Goal: Information Seeking & Learning: Learn about a topic

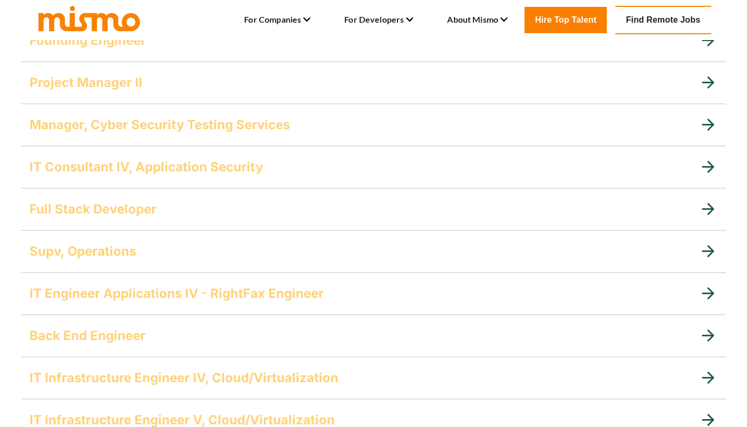
scroll to position [618, 0]
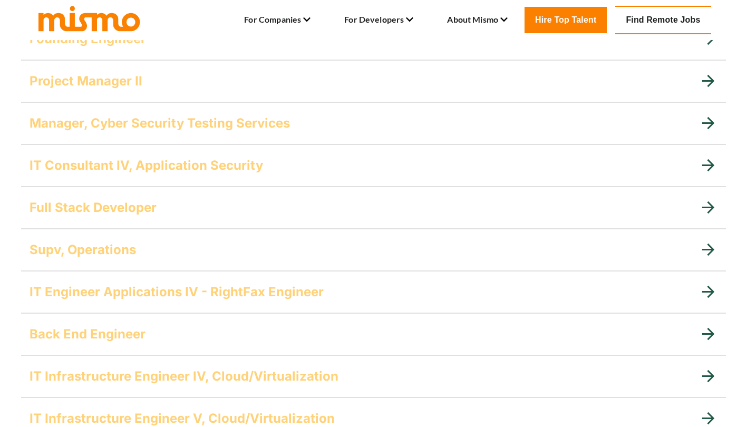
click at [109, 214] on h5 "Full Stack Developer" at bounding box center [93, 207] width 127 height 17
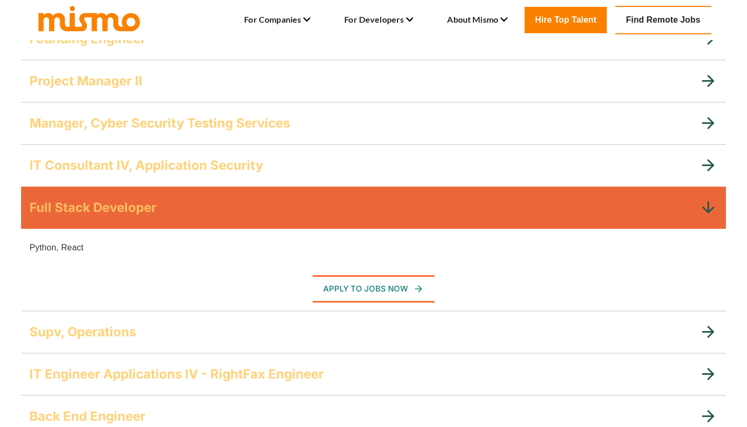
click at [109, 214] on h5 "Full Stack Developer" at bounding box center [93, 207] width 127 height 17
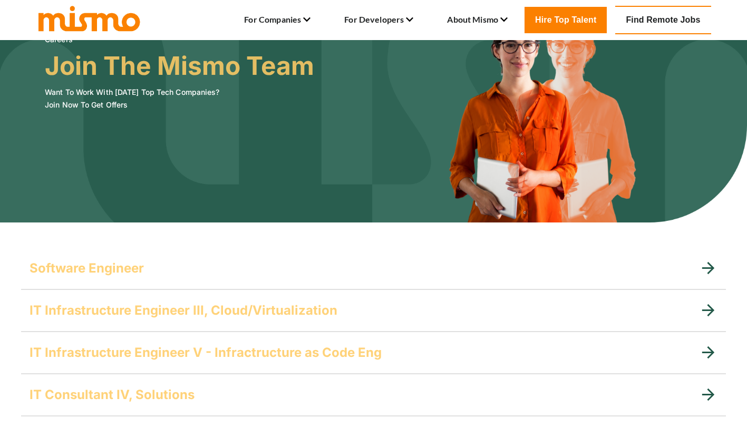
scroll to position [46, 0]
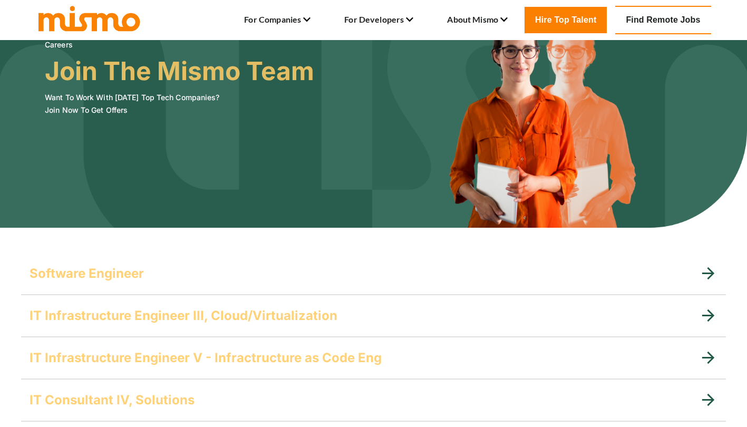
click at [82, 268] on h5 "Software Engineer" at bounding box center [87, 273] width 114 height 17
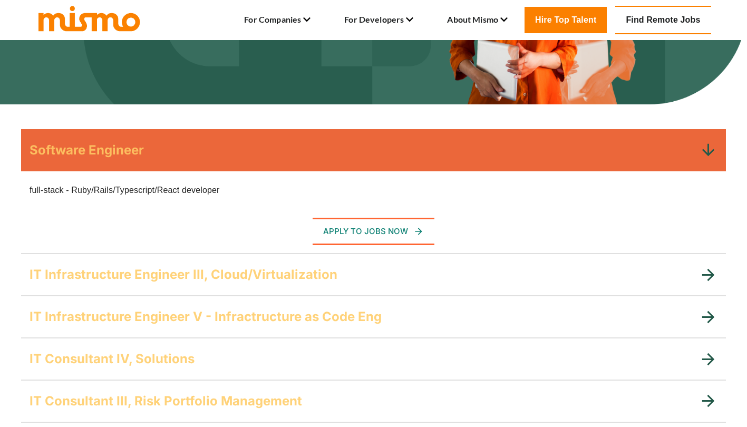
scroll to position [170, 0]
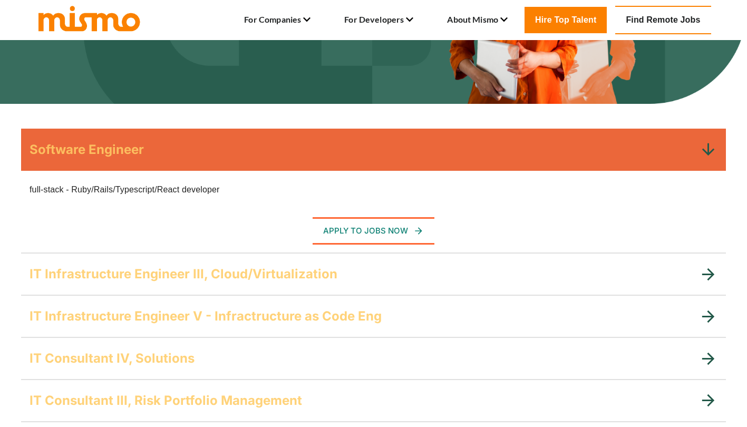
click at [135, 143] on h5 "Software Engineer" at bounding box center [87, 149] width 114 height 17
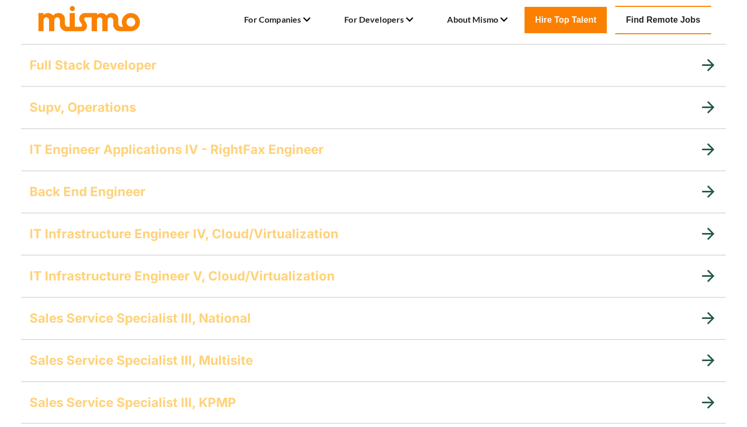
scroll to position [760, 0]
click at [112, 190] on h5 "Back End Engineer" at bounding box center [88, 191] width 116 height 17
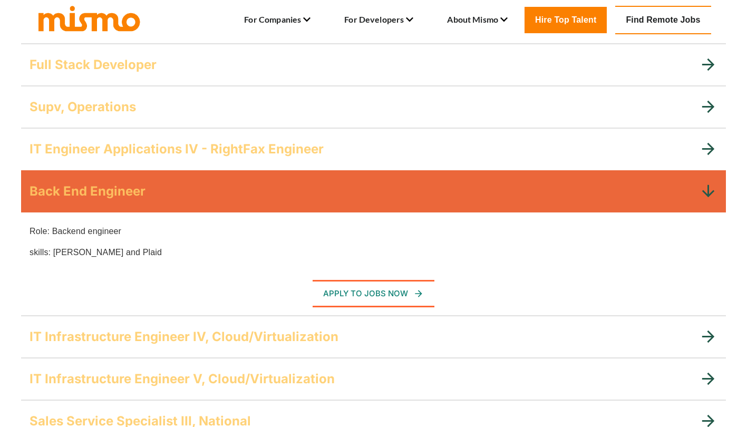
drag, startPoint x: 369, startPoint y: 296, endPoint x: 167, endPoint y: 193, distance: 226.7
click at [167, 193] on div "Back End Engineer" at bounding box center [364, 191] width 669 height 17
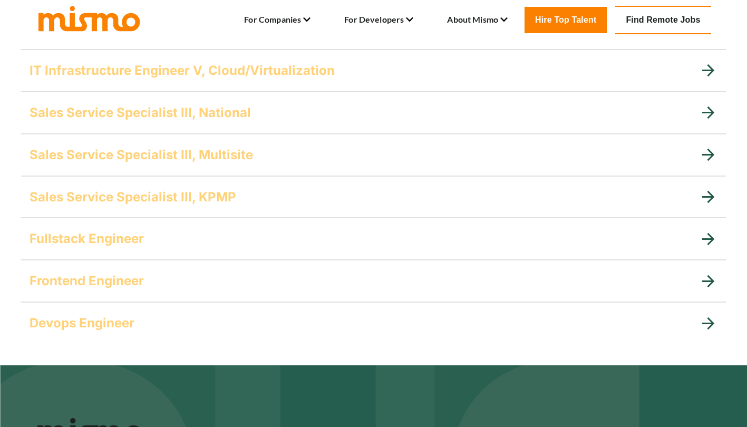
scroll to position [966, 0]
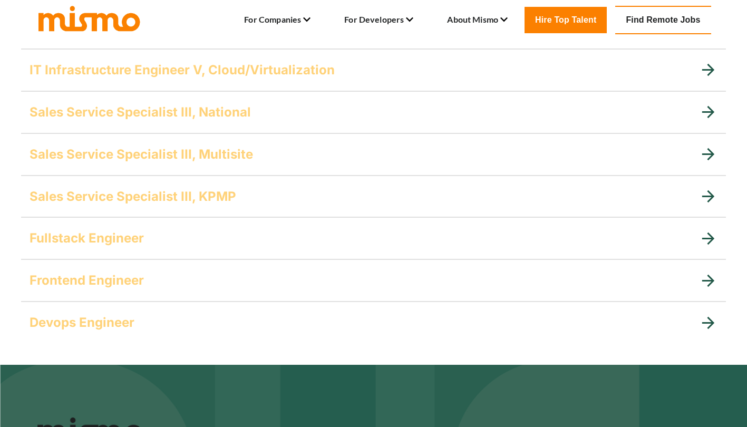
click at [92, 239] on h5 "Fullstack Engineer" at bounding box center [87, 238] width 114 height 17
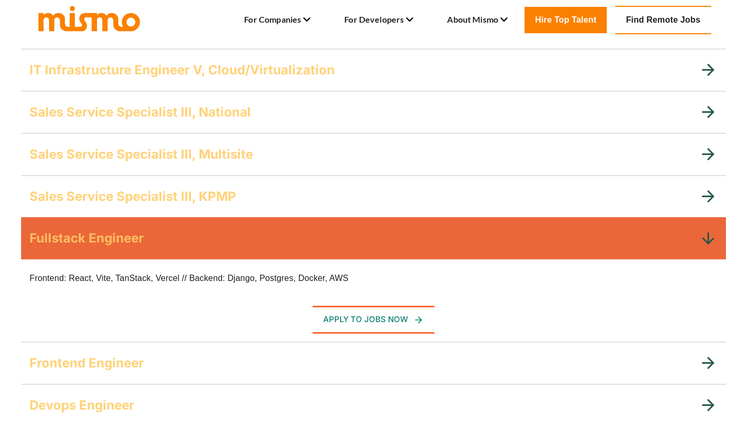
click at [92, 239] on h5 "Fullstack Engineer" at bounding box center [87, 238] width 114 height 17
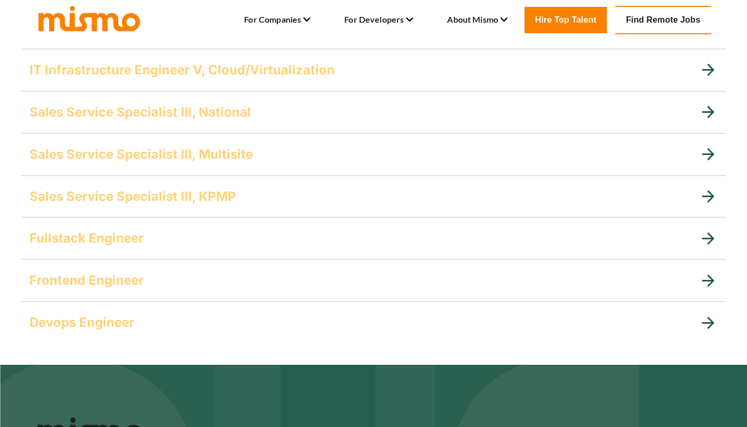
click at [103, 277] on h5 "Frontend Engineer" at bounding box center [87, 280] width 114 height 17
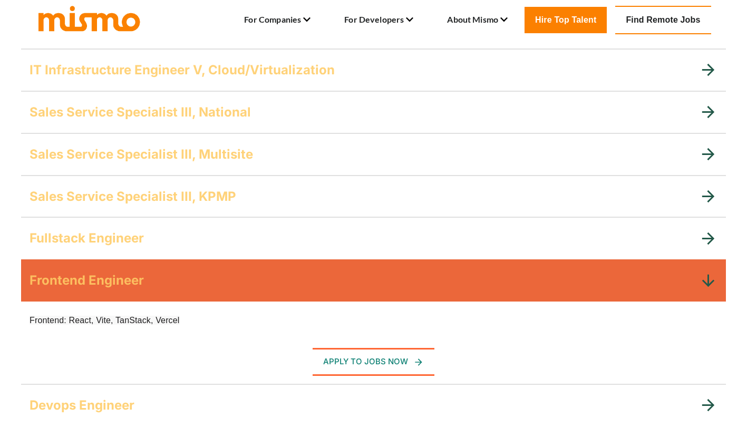
click at [103, 277] on h5 "Frontend Engineer" at bounding box center [87, 280] width 114 height 17
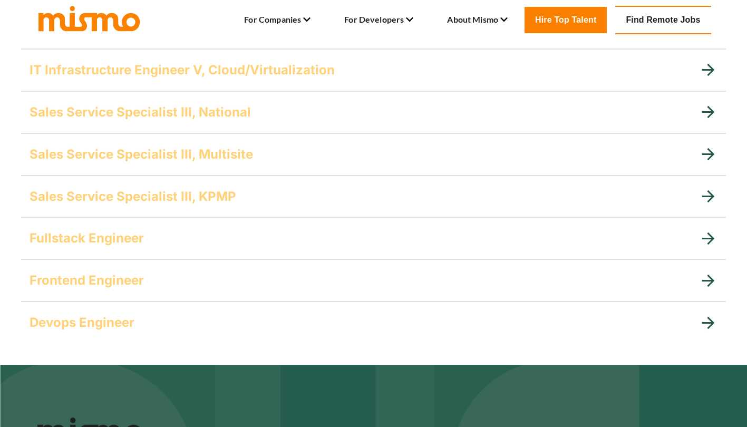
click at [100, 318] on h5 "Devops Engineer" at bounding box center [82, 322] width 105 height 17
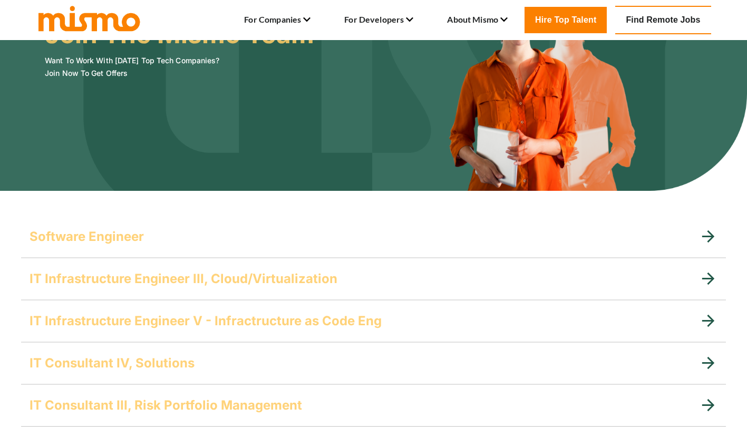
scroll to position [82, 0]
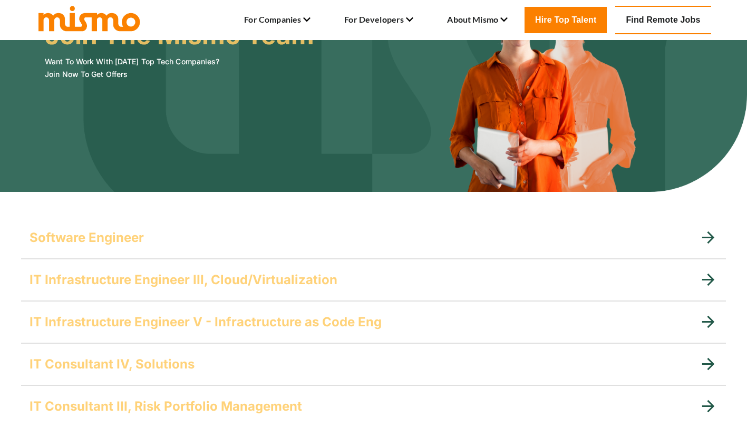
click at [87, 237] on h5 "Software Engineer" at bounding box center [87, 237] width 114 height 17
